Goal: Task Accomplishment & Management: Use online tool/utility

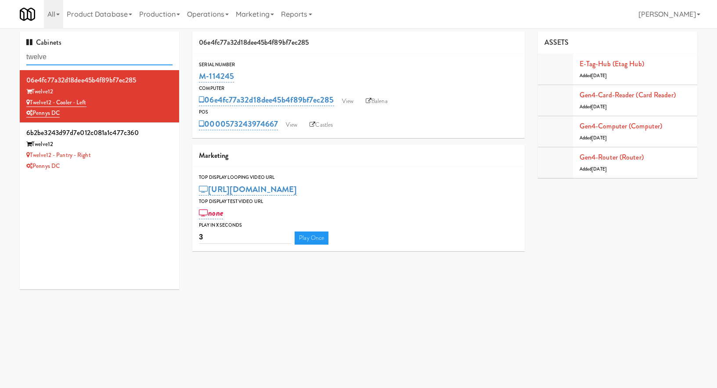
click at [54, 61] on input "twelve" at bounding box center [99, 57] width 146 height 16
drag, startPoint x: 111, startPoint y: 100, endPoint x: 31, endPoint y: 101, distance: 79.9
click at [31, 101] on div "Twelve12 - Cooler - Left" at bounding box center [99, 102] width 146 height 11
copy link "Twelve12 - Cooler - Left"
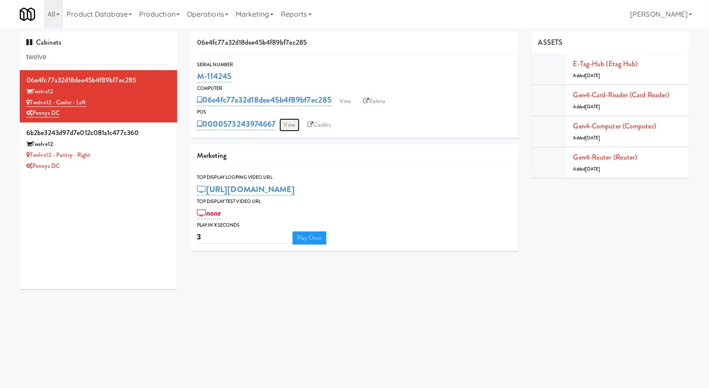
click at [289, 124] on link "View" at bounding box center [290, 124] width 20 height 13
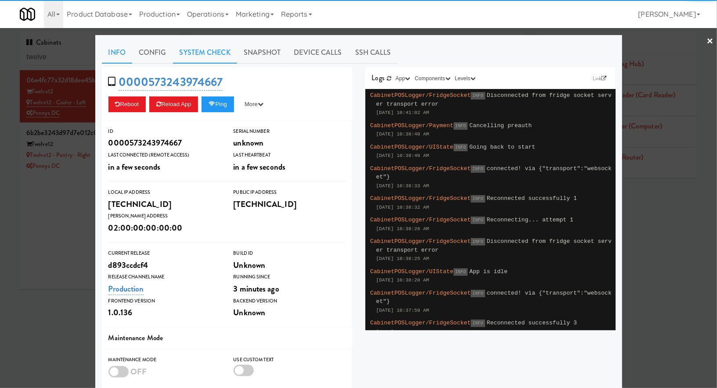
click at [212, 45] on link "System Check" at bounding box center [205, 53] width 64 height 22
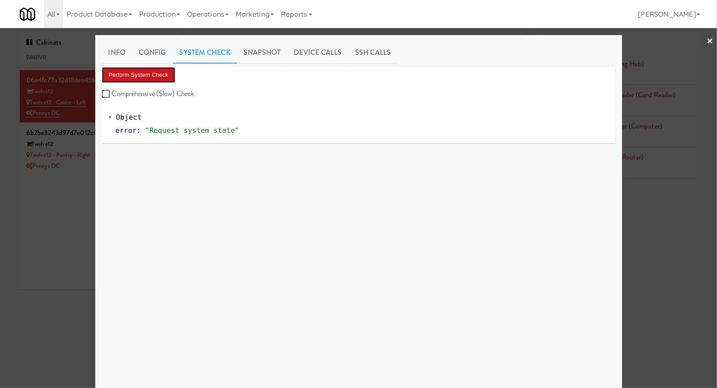
click at [135, 71] on button "Perform System Check" at bounding box center [139, 75] width 74 height 16
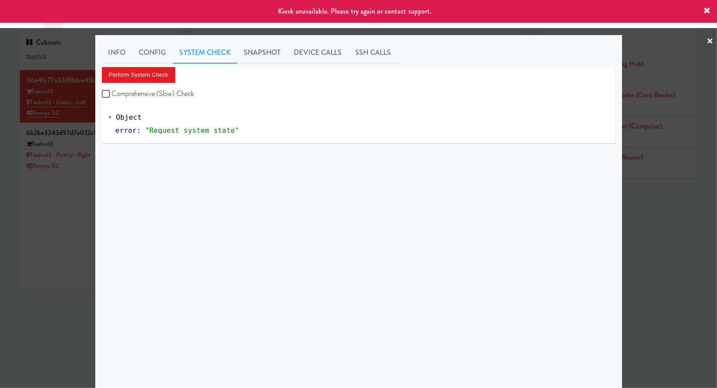
click at [64, 180] on div at bounding box center [358, 194] width 717 height 388
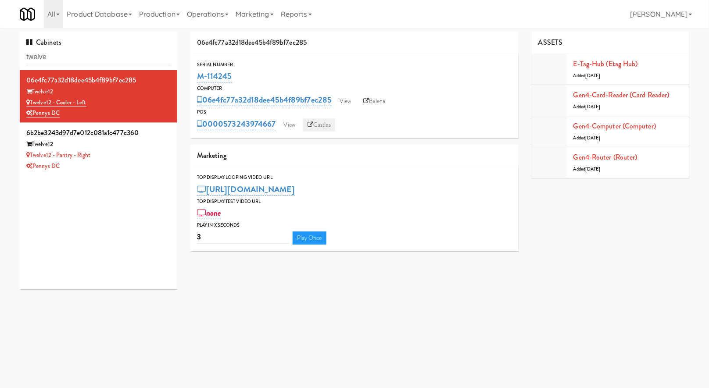
click at [330, 122] on link "Castles" at bounding box center [319, 124] width 32 height 13
drag, startPoint x: 280, startPoint y: 123, endPoint x: 225, endPoint y: 123, distance: 54.4
click at [225, 123] on div "0000573243974667 View Castles" at bounding box center [354, 124] width 315 height 15
copy link "573243974667"
click at [289, 126] on link "View" at bounding box center [290, 124] width 20 height 13
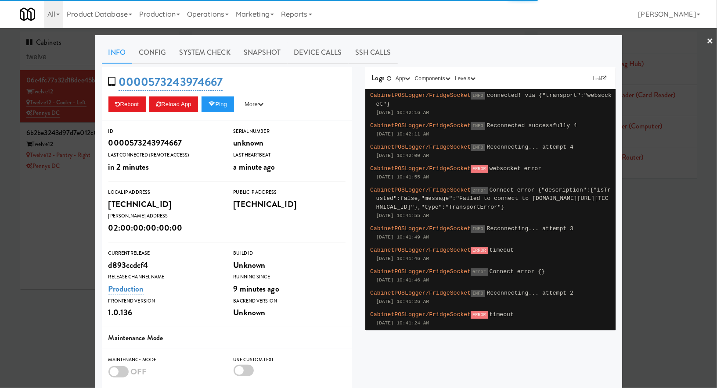
click at [192, 59] on link "System Check" at bounding box center [205, 53] width 64 height 22
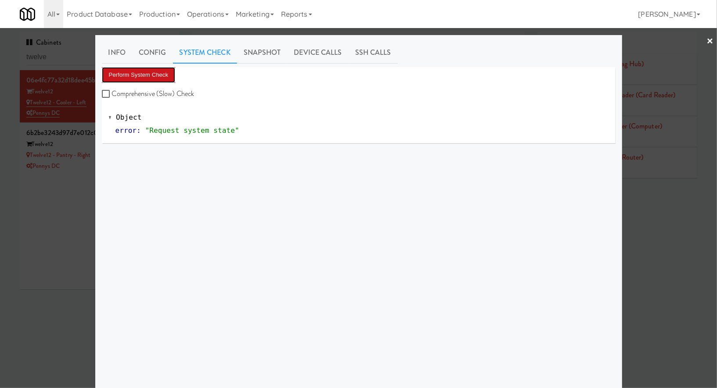
click at [146, 72] on button "Perform System Check" at bounding box center [139, 75] width 74 height 16
click at [76, 122] on div at bounding box center [358, 194] width 717 height 388
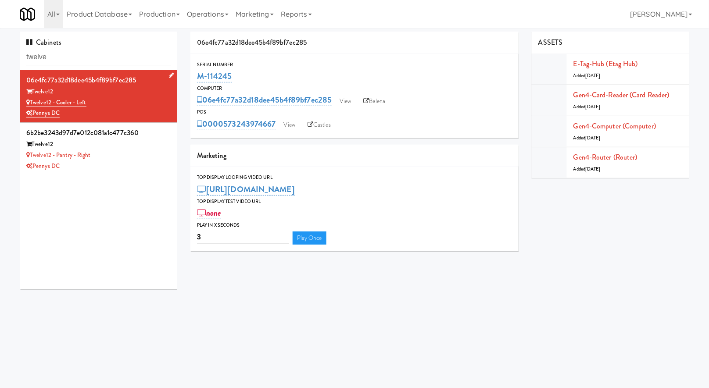
drag, startPoint x: 101, startPoint y: 104, endPoint x: 56, endPoint y: 104, distance: 44.8
click at [56, 104] on div "Twelve12 - Cooler - Left" at bounding box center [98, 102] width 144 height 11
click at [89, 61] on input "twelve" at bounding box center [98, 57] width 144 height 16
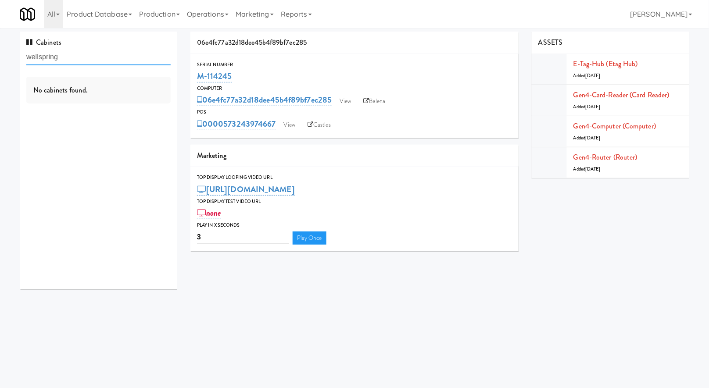
click at [88, 57] on input "wellspring" at bounding box center [98, 57] width 144 height 16
type input "well spring"
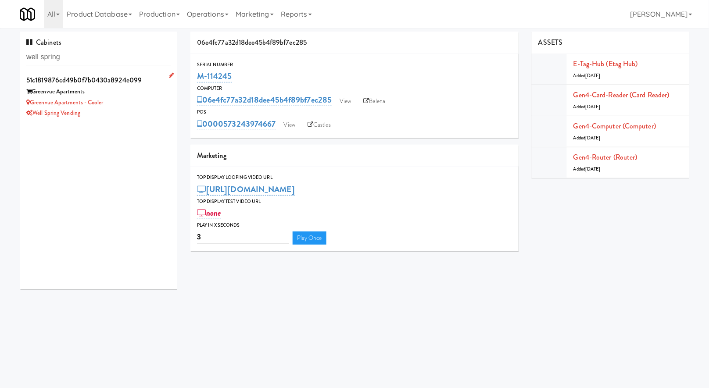
click at [126, 99] on div "Greenvue Apartments - Cooler" at bounding box center [98, 102] width 144 height 11
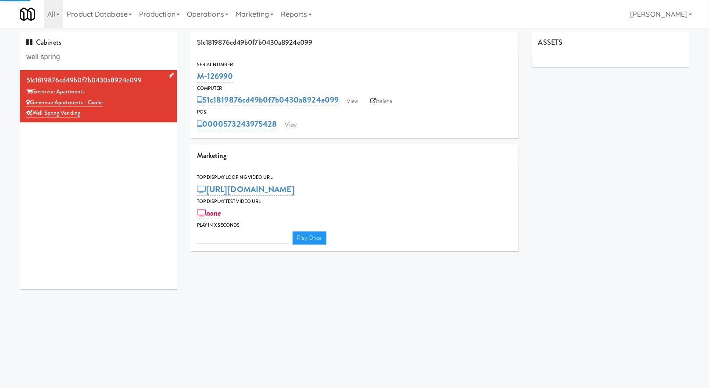
type input "3"
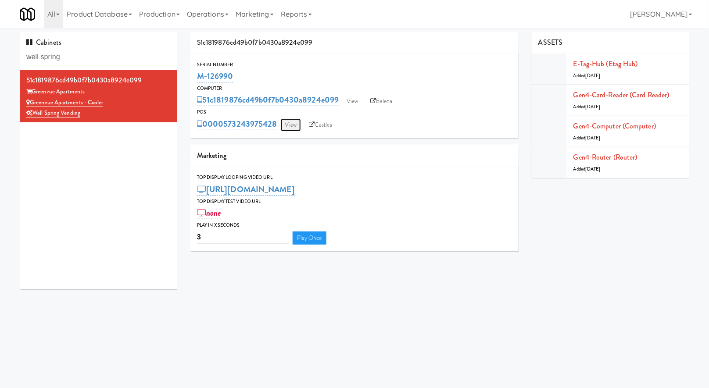
click at [295, 123] on link "View" at bounding box center [291, 124] width 20 height 13
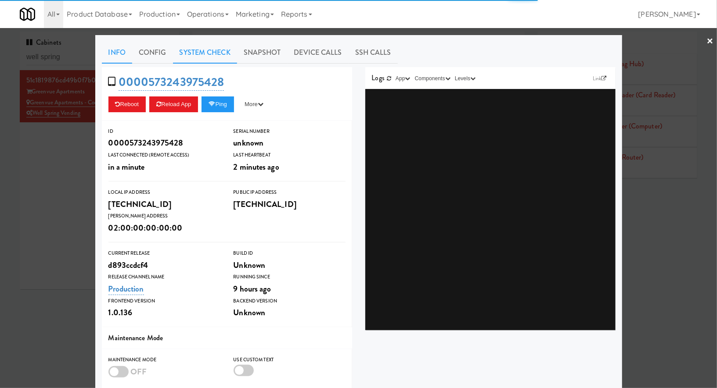
click at [206, 57] on link "System Check" at bounding box center [205, 53] width 64 height 22
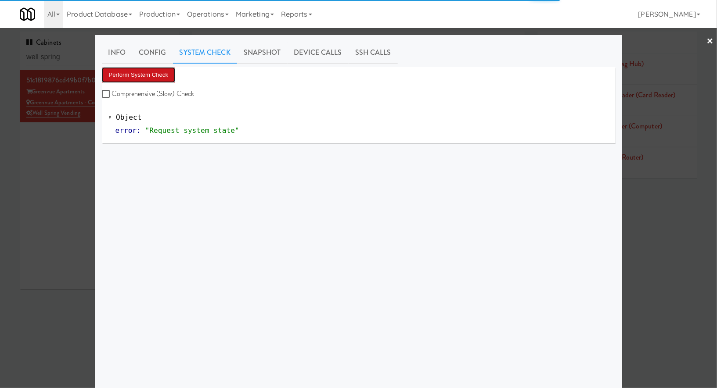
click at [129, 74] on button "Perform System Check" at bounding box center [139, 75] width 74 height 16
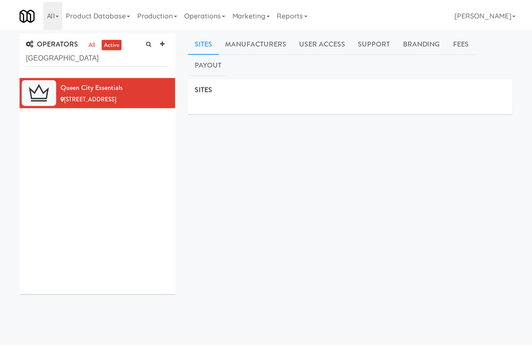
scroll to position [1, 0]
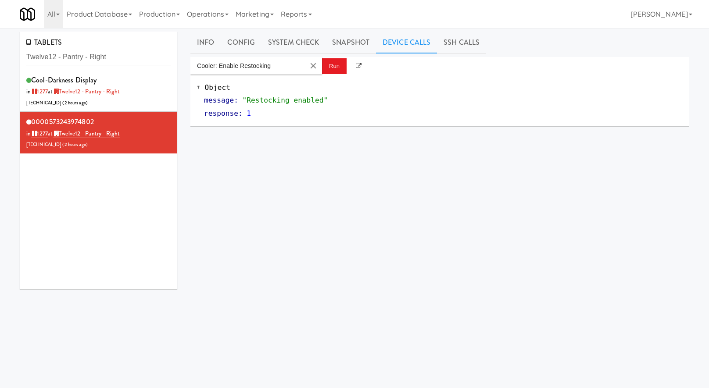
scroll to position [5, 0]
